Goal: Task Accomplishment & Management: Use online tool/utility

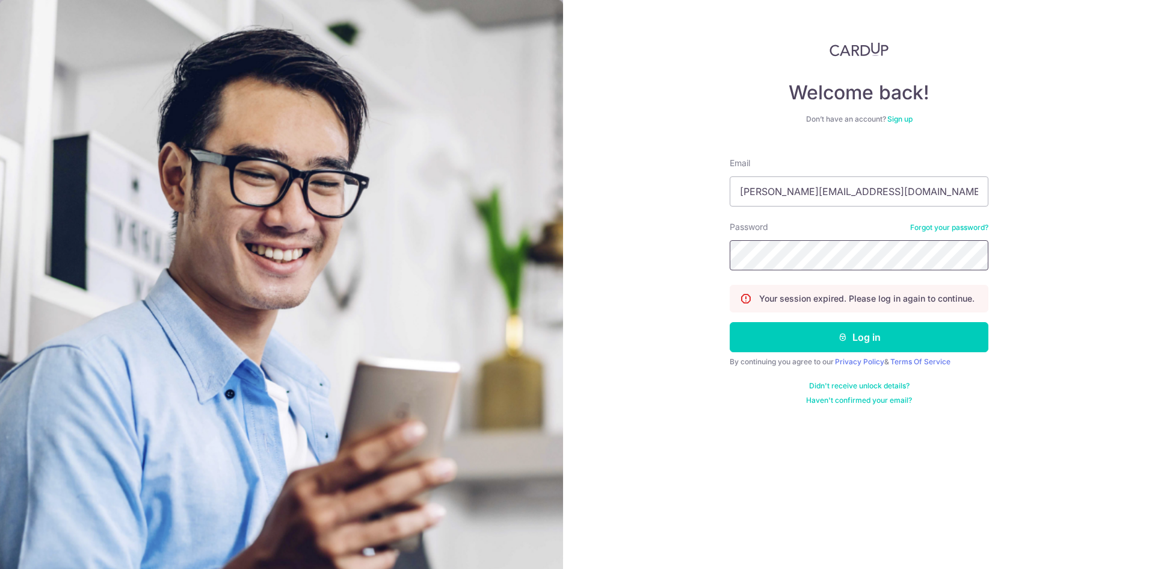
click at [730, 322] on button "Log in" at bounding box center [859, 337] width 259 height 30
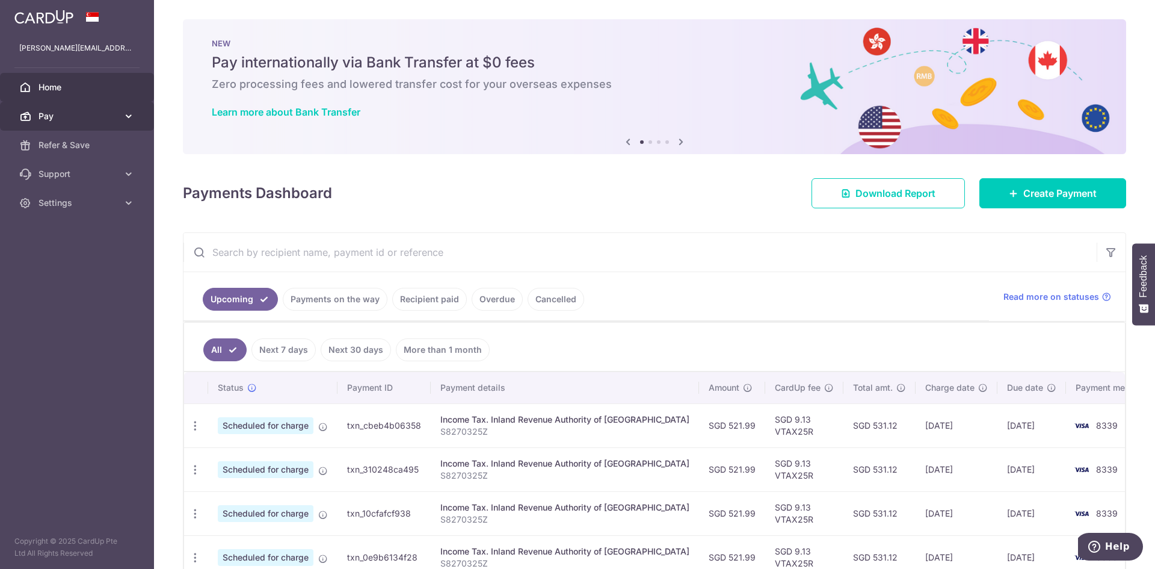
click at [84, 112] on span "Pay" at bounding box center [78, 116] width 79 height 12
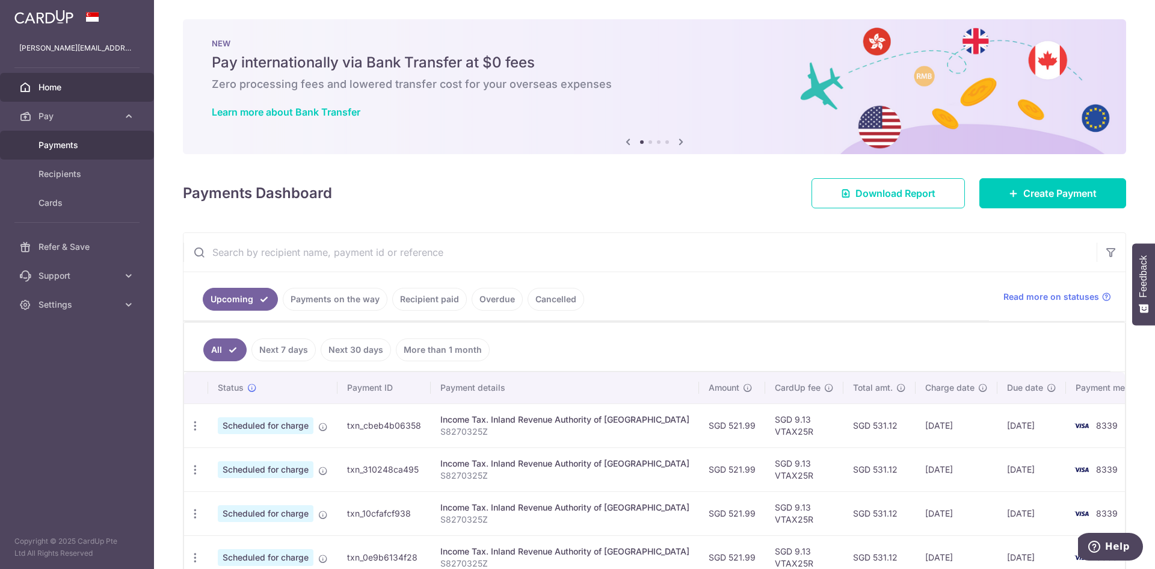
click at [74, 144] on span "Payments" at bounding box center [78, 145] width 79 height 12
